Goal: Task Accomplishment & Management: Complete application form

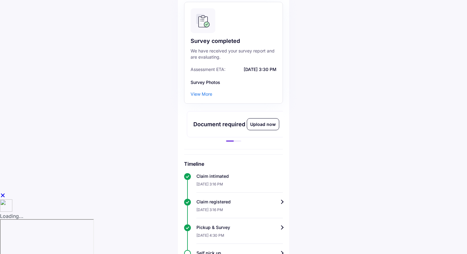
scroll to position [0, 105]
click at [268, 122] on div "Upload now" at bounding box center [260, 124] width 32 height 11
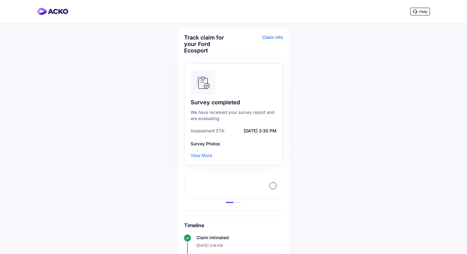
click at [255, 186] on div at bounding box center [233, 186] width 99 height 26
click at [237, 202] on div at bounding box center [233, 202] width 15 height 1
click at [256, 186] on div "Upload now" at bounding box center [260, 185] width 32 height 11
click at [52, 9] on img at bounding box center [52, 11] width 31 height 7
